Goal: Check status: Check status

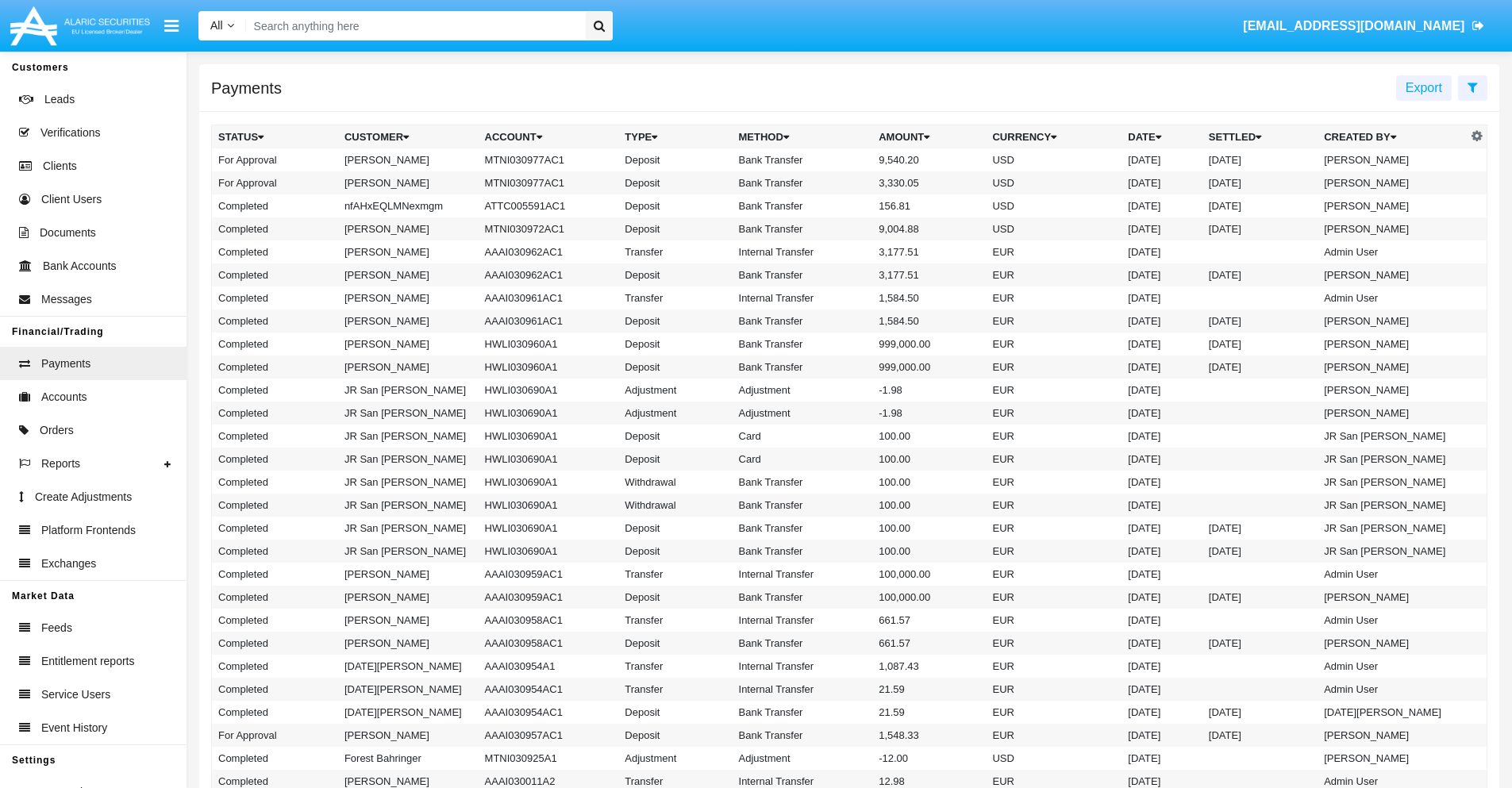
click at [1473, 87] on icon at bounding box center [1473, 87] width 10 height 13
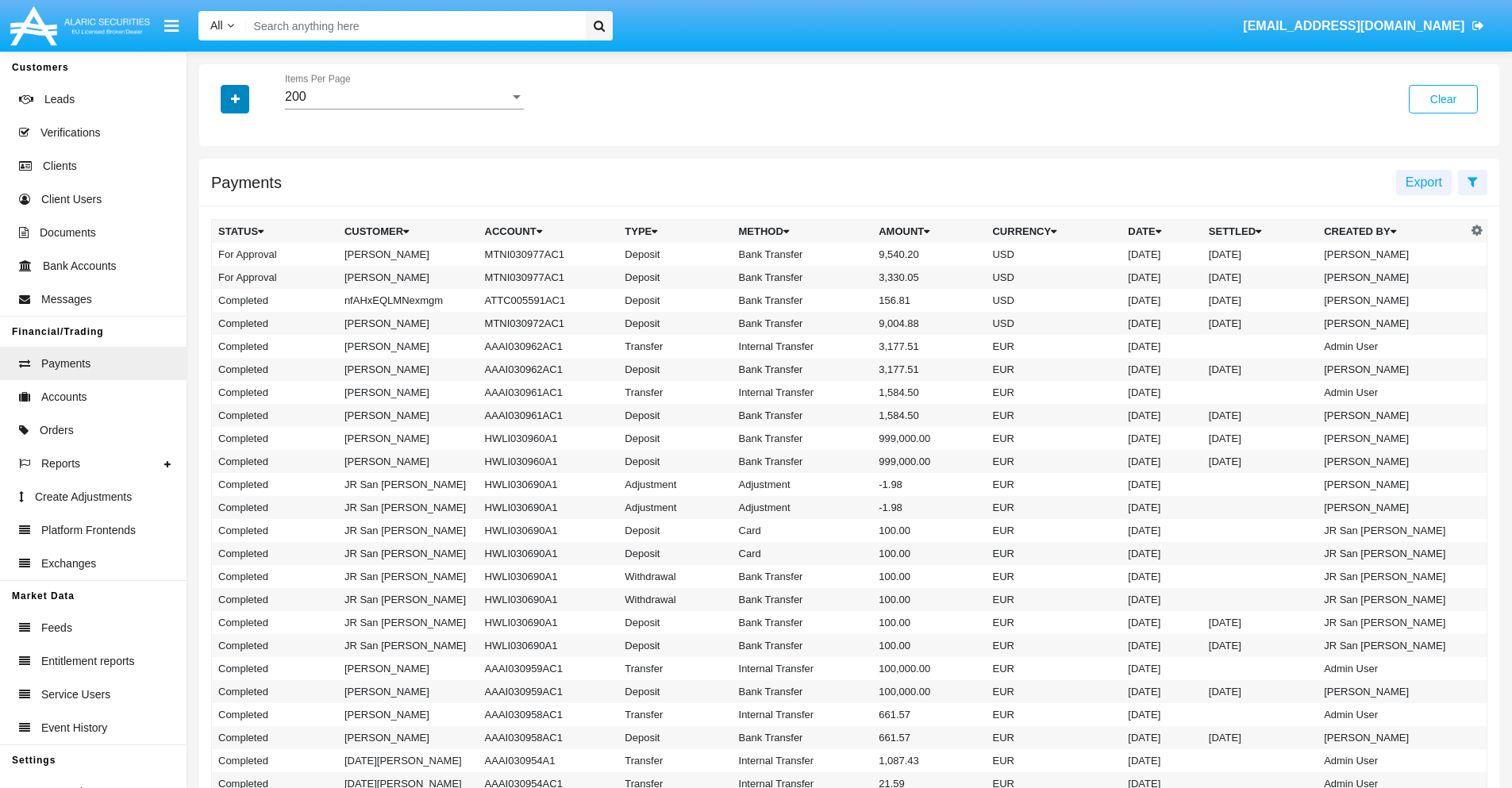
click at [235, 99] on icon "button" at bounding box center [235, 99] width 9 height 11
click at [244, 270] on span "Date" at bounding box center [245, 270] width 27 height 19
click at [218, 277] on input "Date" at bounding box center [217, 277] width 1 height 1
checkbox input "true"
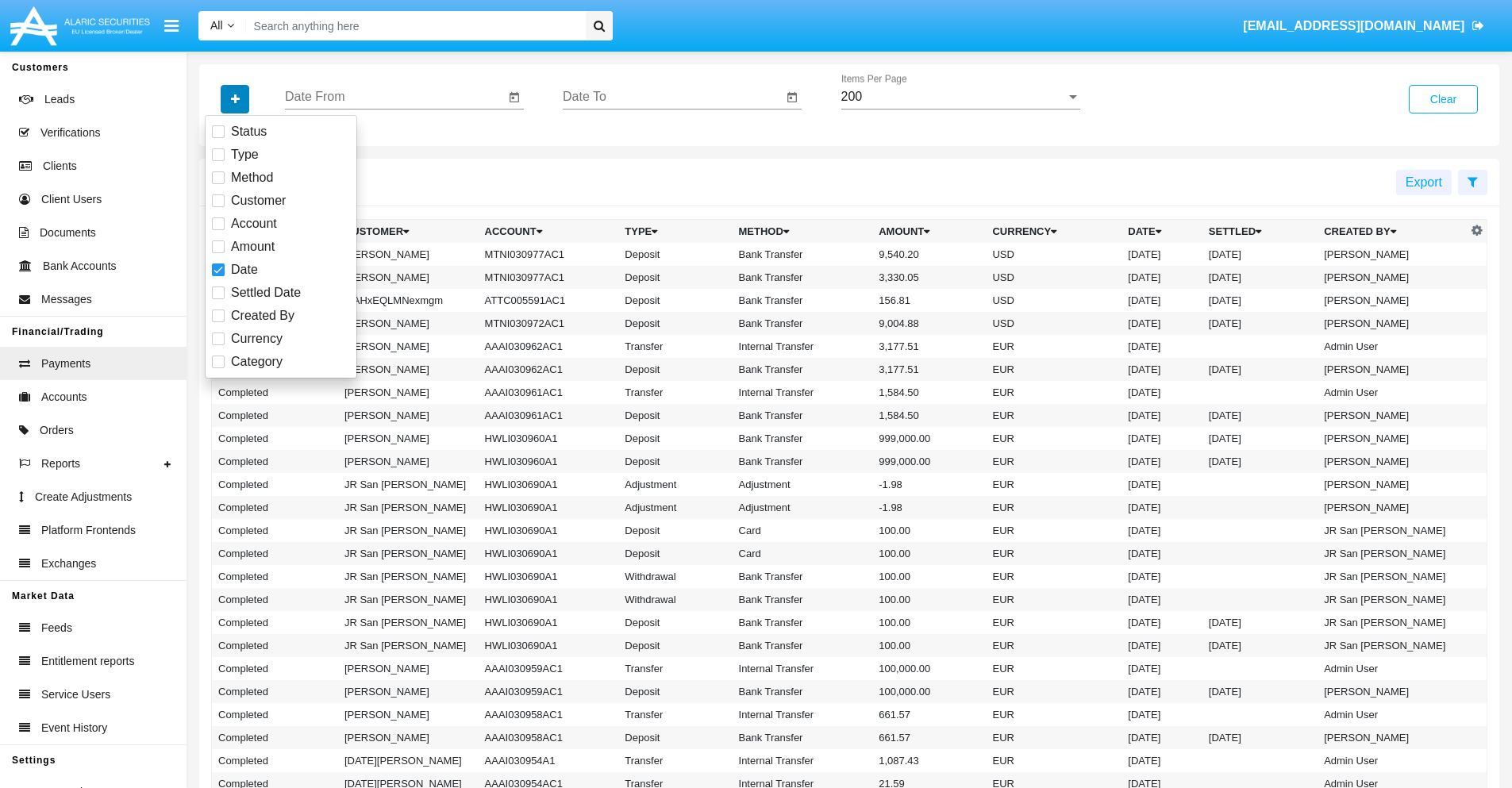
click at [235, 99] on icon "button" at bounding box center [235, 99] width 9 height 11
click at [394, 97] on input "Date From" at bounding box center [394, 97] width 220 height 14
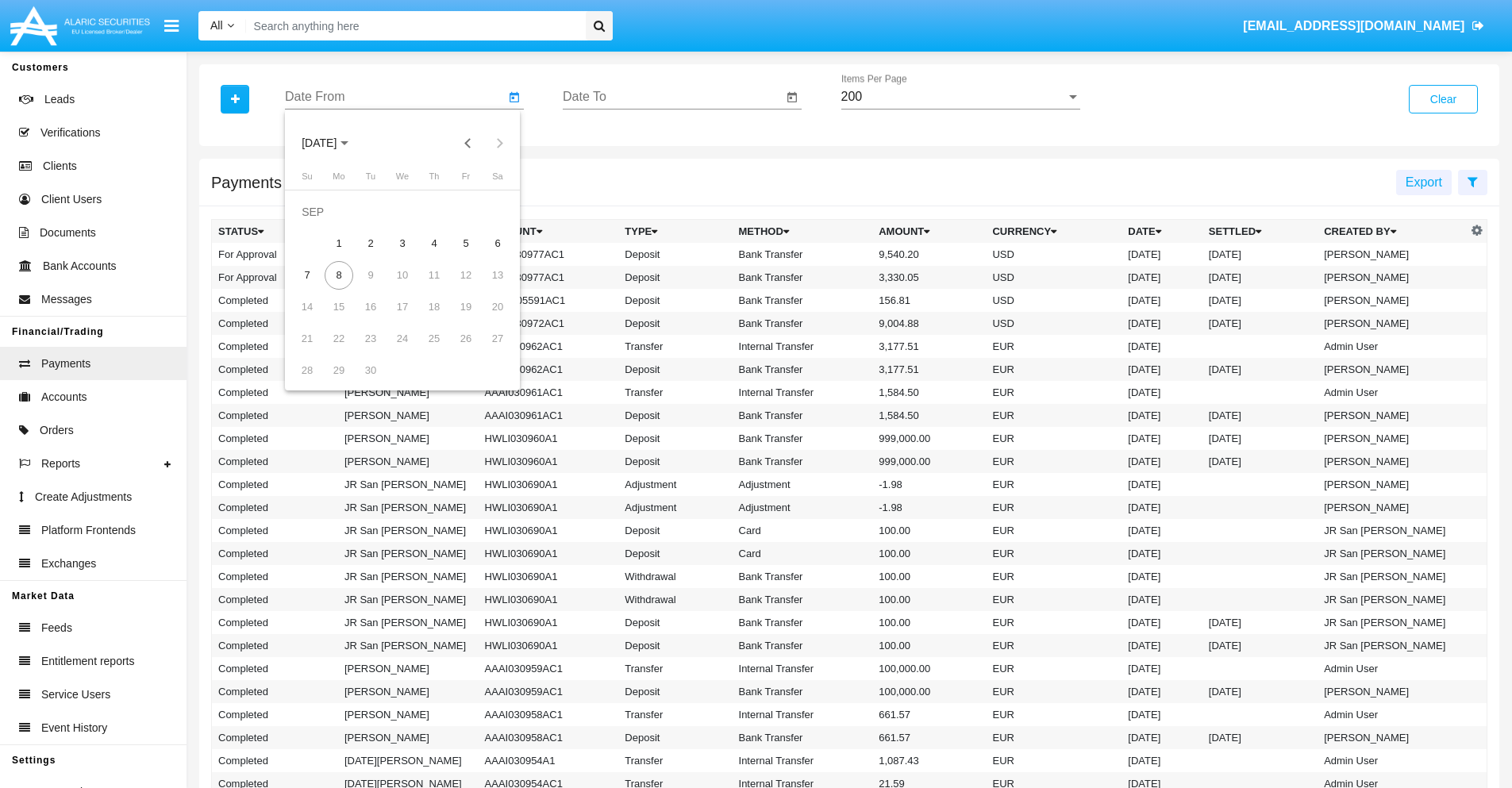
click at [333, 143] on span "[DATE]" at bounding box center [319, 143] width 35 height 13
click at [486, 351] on div "2025" at bounding box center [486, 351] width 50 height 29
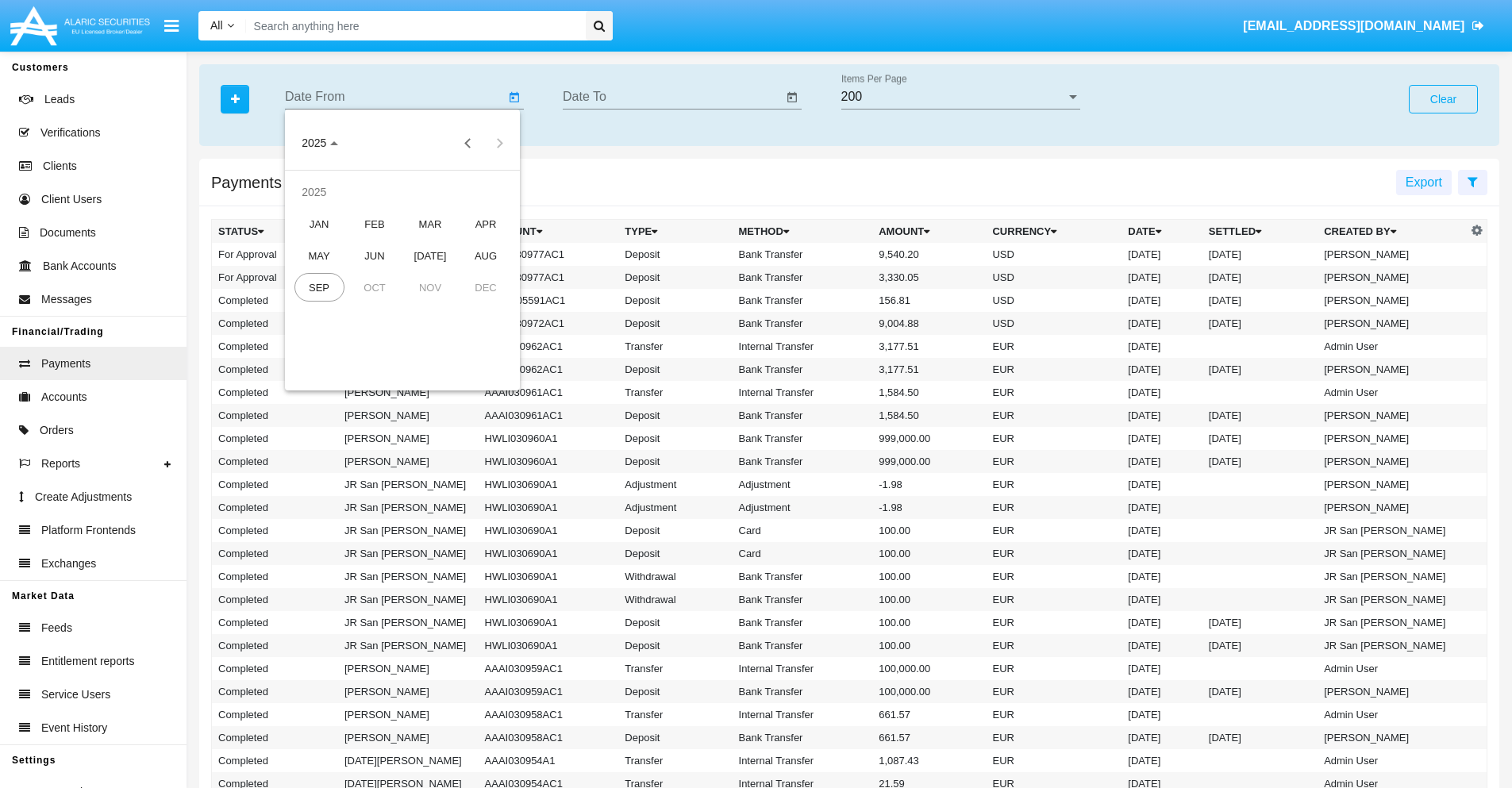
click at [319, 224] on div "JAN" at bounding box center [319, 224] width 50 height 29
click at [370, 243] on div "7" at bounding box center [371, 244] width 29 height 29
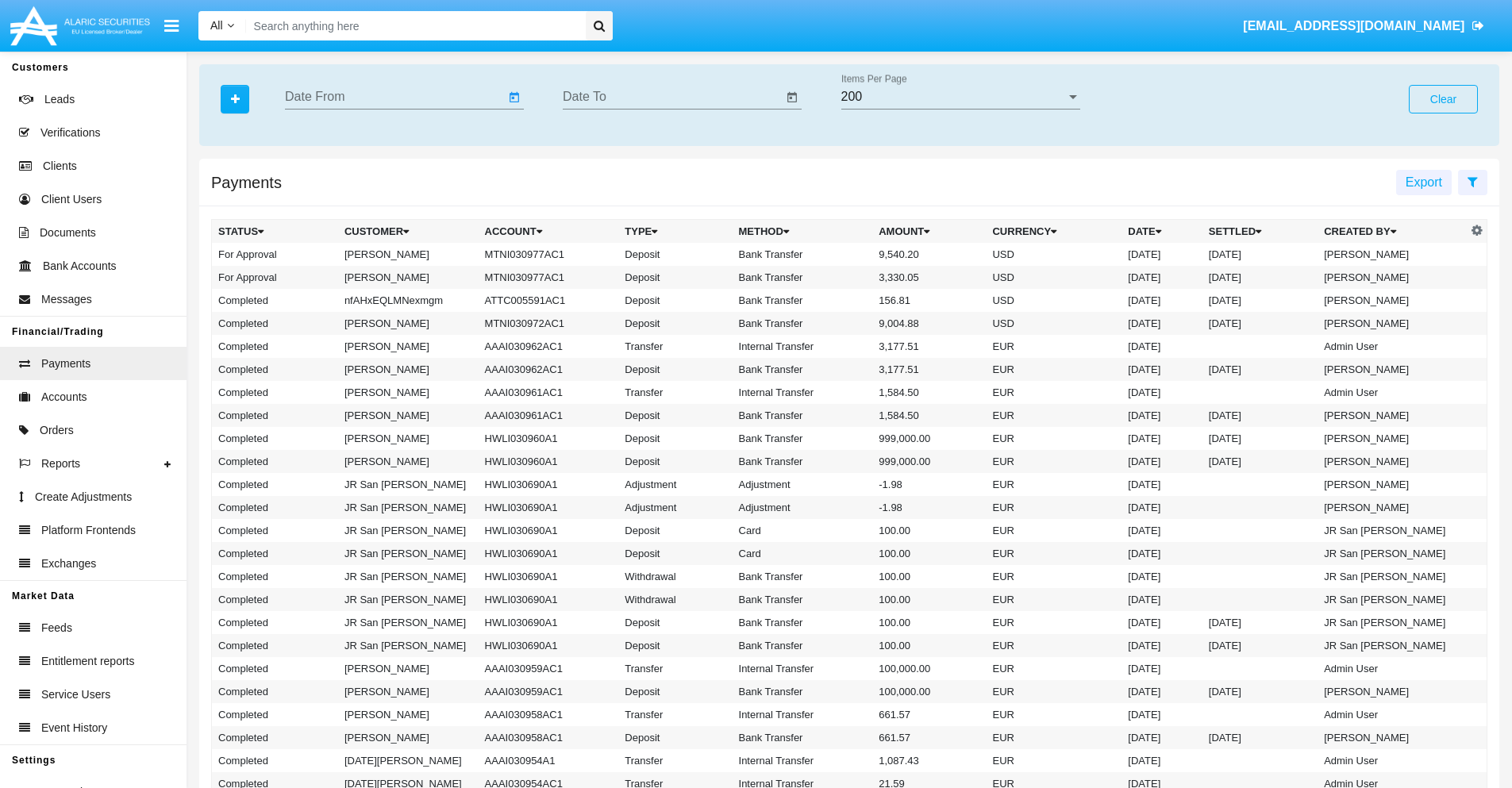
type input "[DATE]"
click at [673, 97] on input "Date To" at bounding box center [673, 97] width 220 height 14
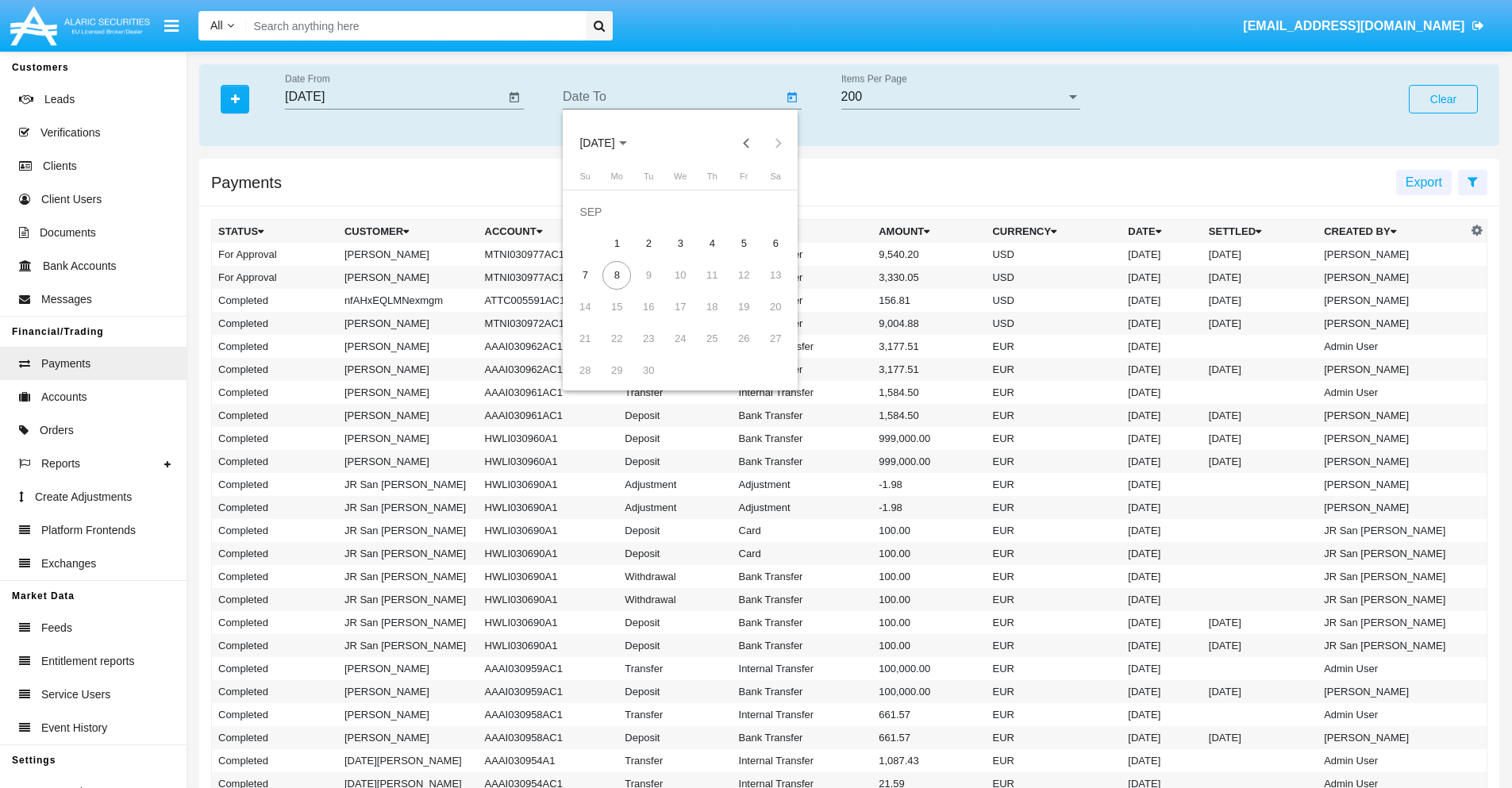
click at [611, 143] on span "[DATE]" at bounding box center [597, 143] width 35 height 13
click at [764, 351] on div "2025" at bounding box center [764, 351] width 50 height 29
click at [597, 224] on div "JAN" at bounding box center [597, 224] width 50 height 29
click at [649, 243] on div "7" at bounding box center [649, 244] width 29 height 29
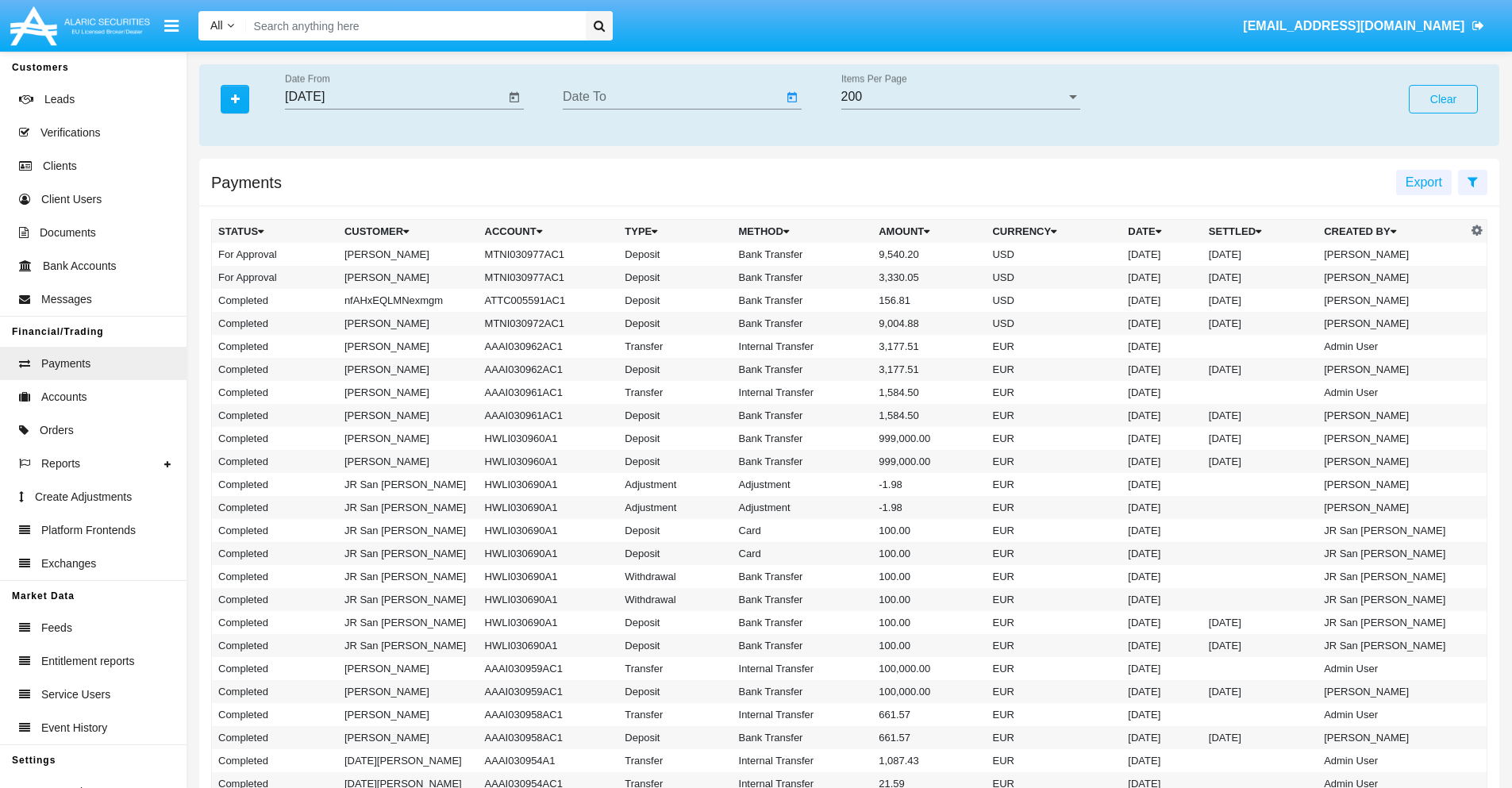
type input "[DATE]"
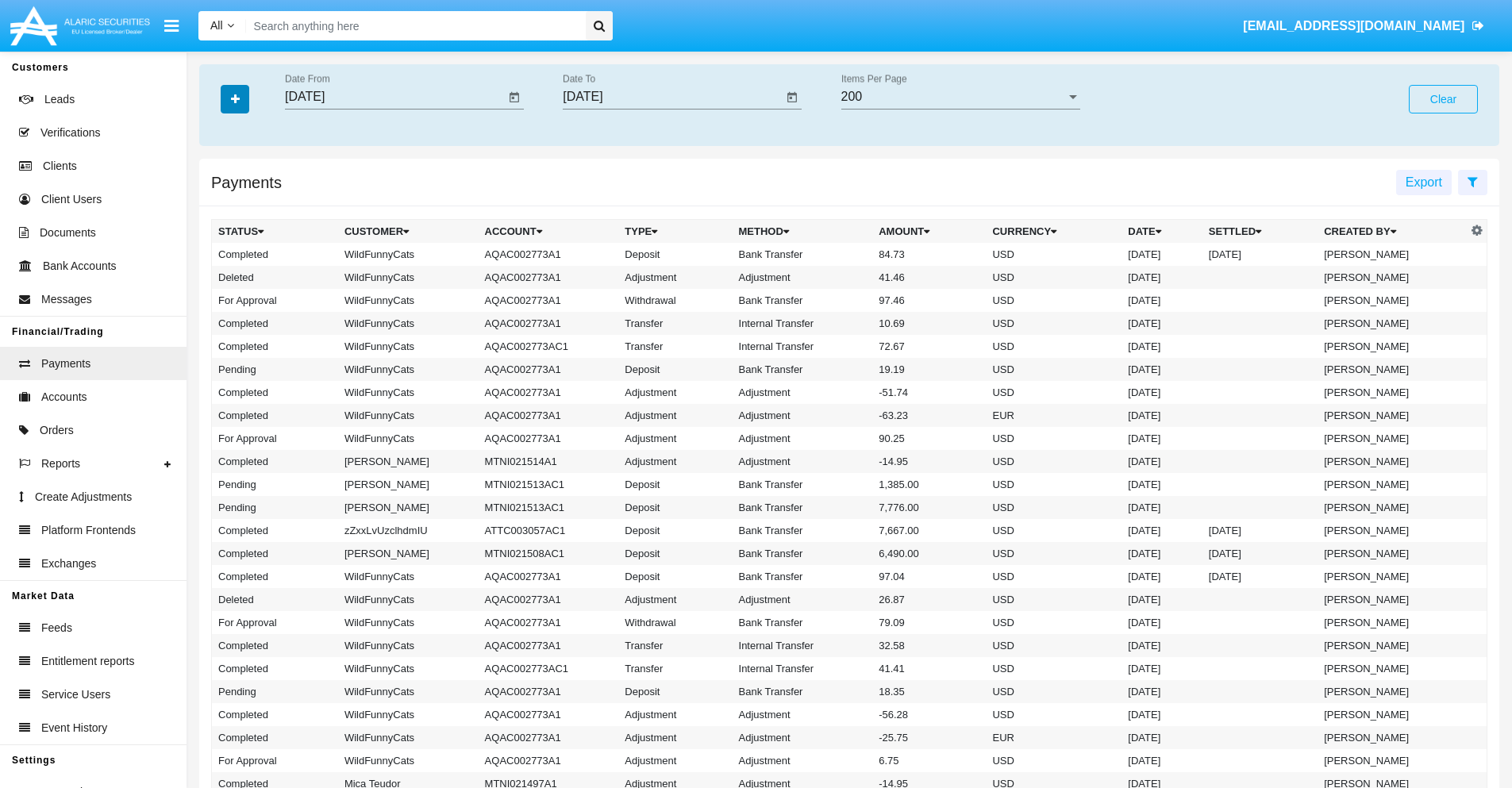
click at [235, 99] on icon "button" at bounding box center [235, 99] width 9 height 11
